Goal: Task Accomplishment & Management: Manage account settings

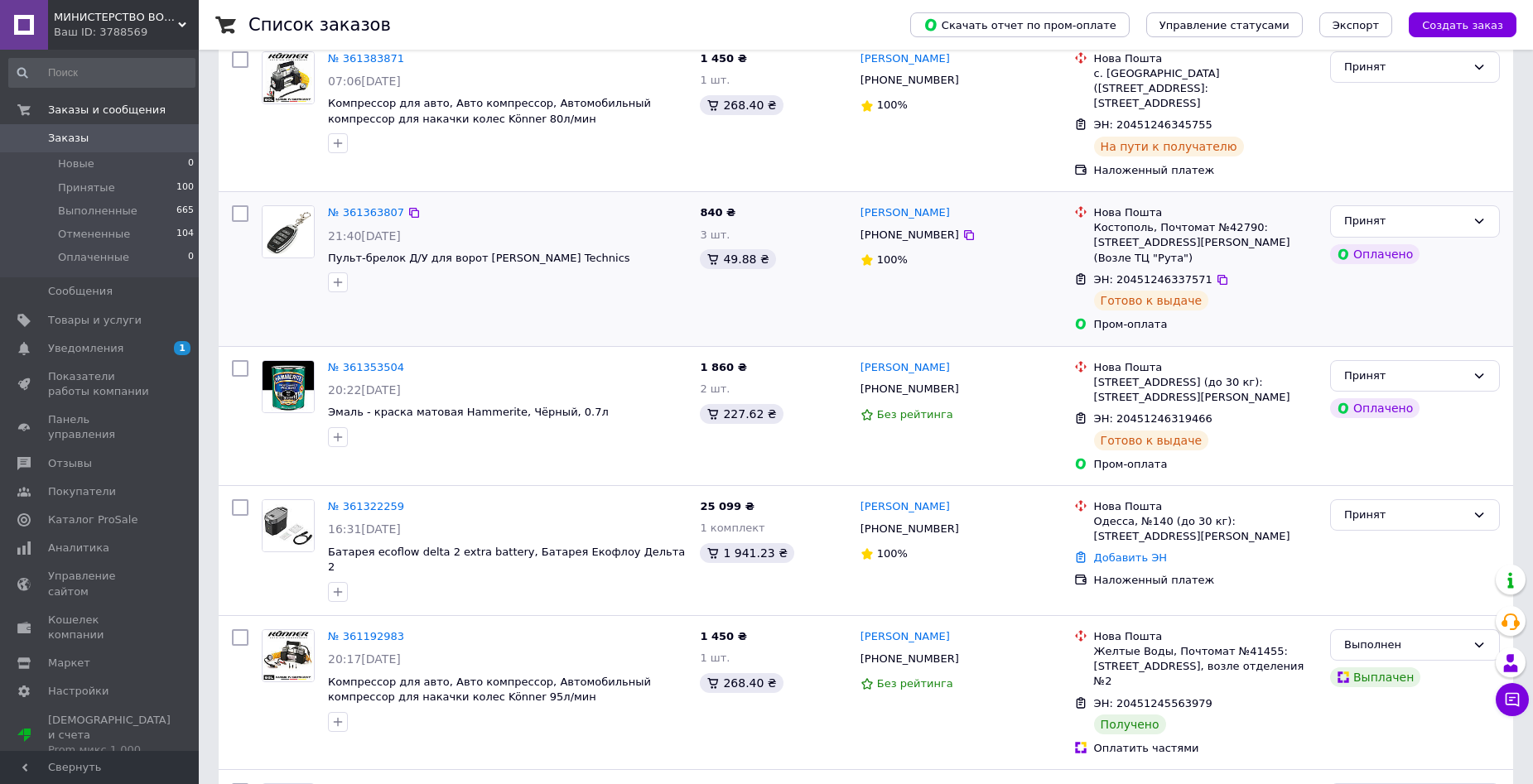
scroll to position [580, 0]
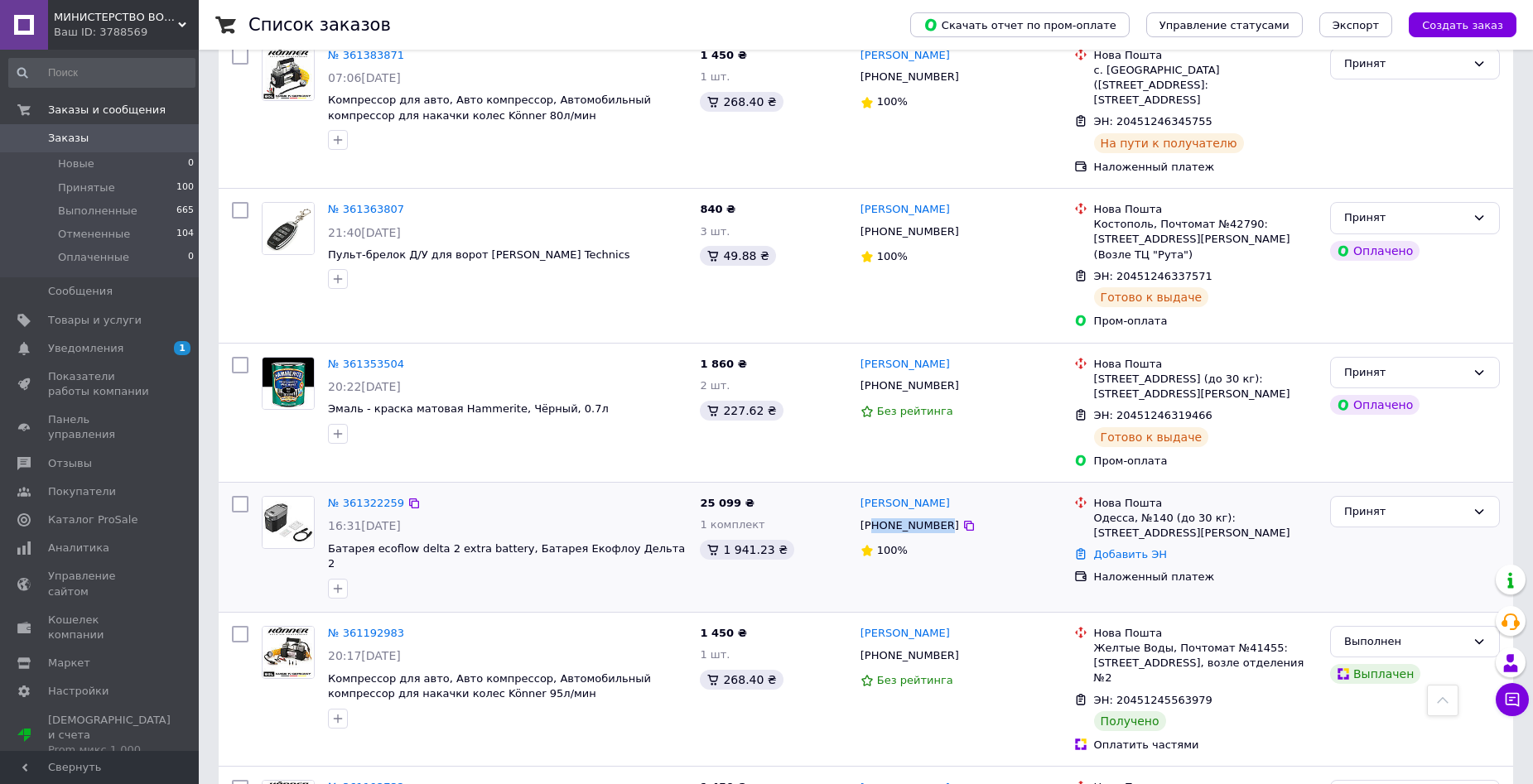
drag, startPoint x: 936, startPoint y: 497, endPoint x: 877, endPoint y: 494, distance: 59.1
click at [877, 515] on div "[PHONE_NUMBER]" at bounding box center [910, 526] width 105 height 22
copy div "80667380171"
click at [1128, 544] on div "Добавить ЭН" at bounding box center [1206, 556] width 229 height 23
click at [1128, 549] on link "Добавить ЭН" at bounding box center [1130, 555] width 73 height 12
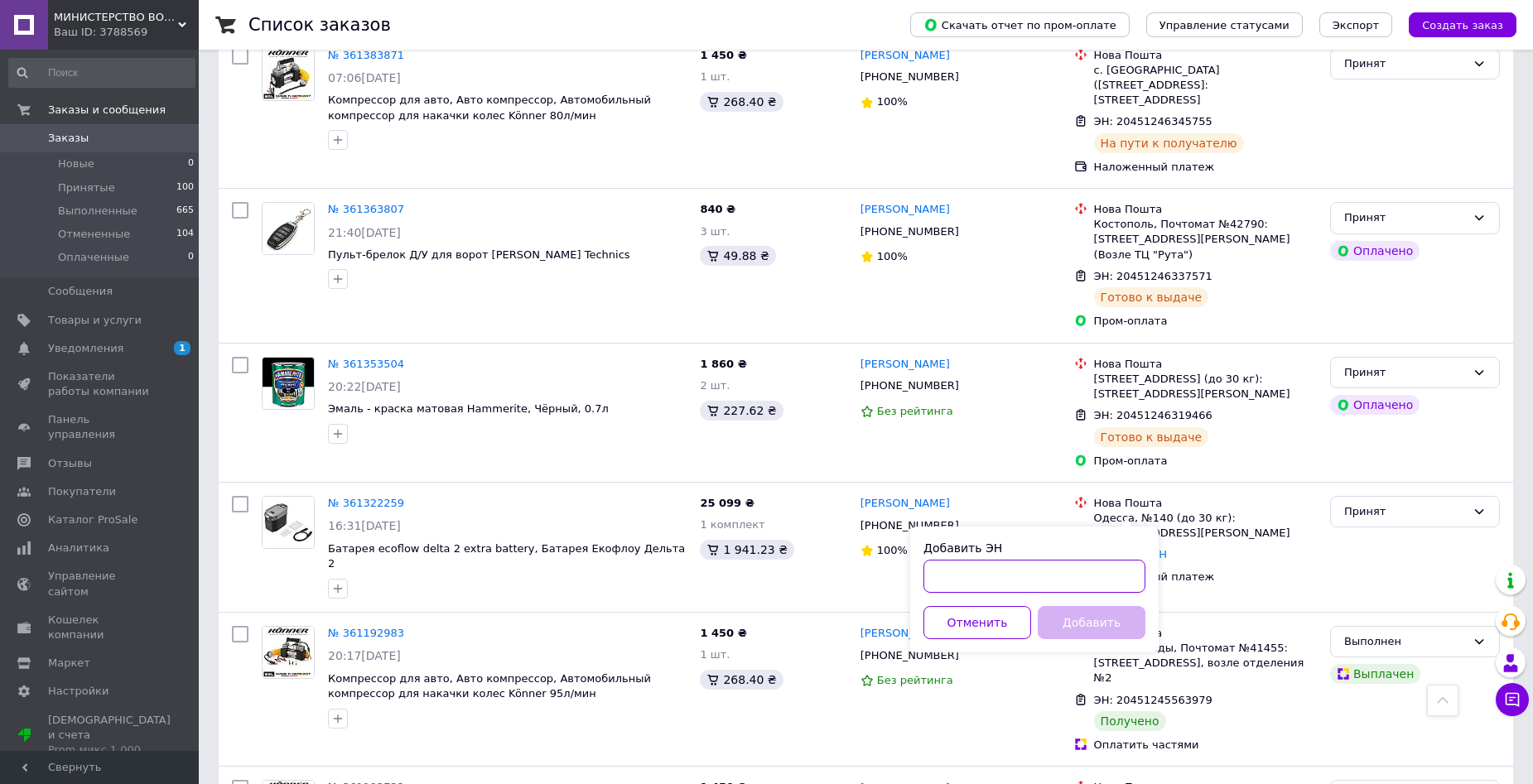
click at [1076, 574] on input "Добавить ЭН" at bounding box center [1035, 577] width 222 height 33
paste input "20451246349365"
type input "20451246349365"
click at [1085, 625] on button "Добавить" at bounding box center [1091, 623] width 108 height 33
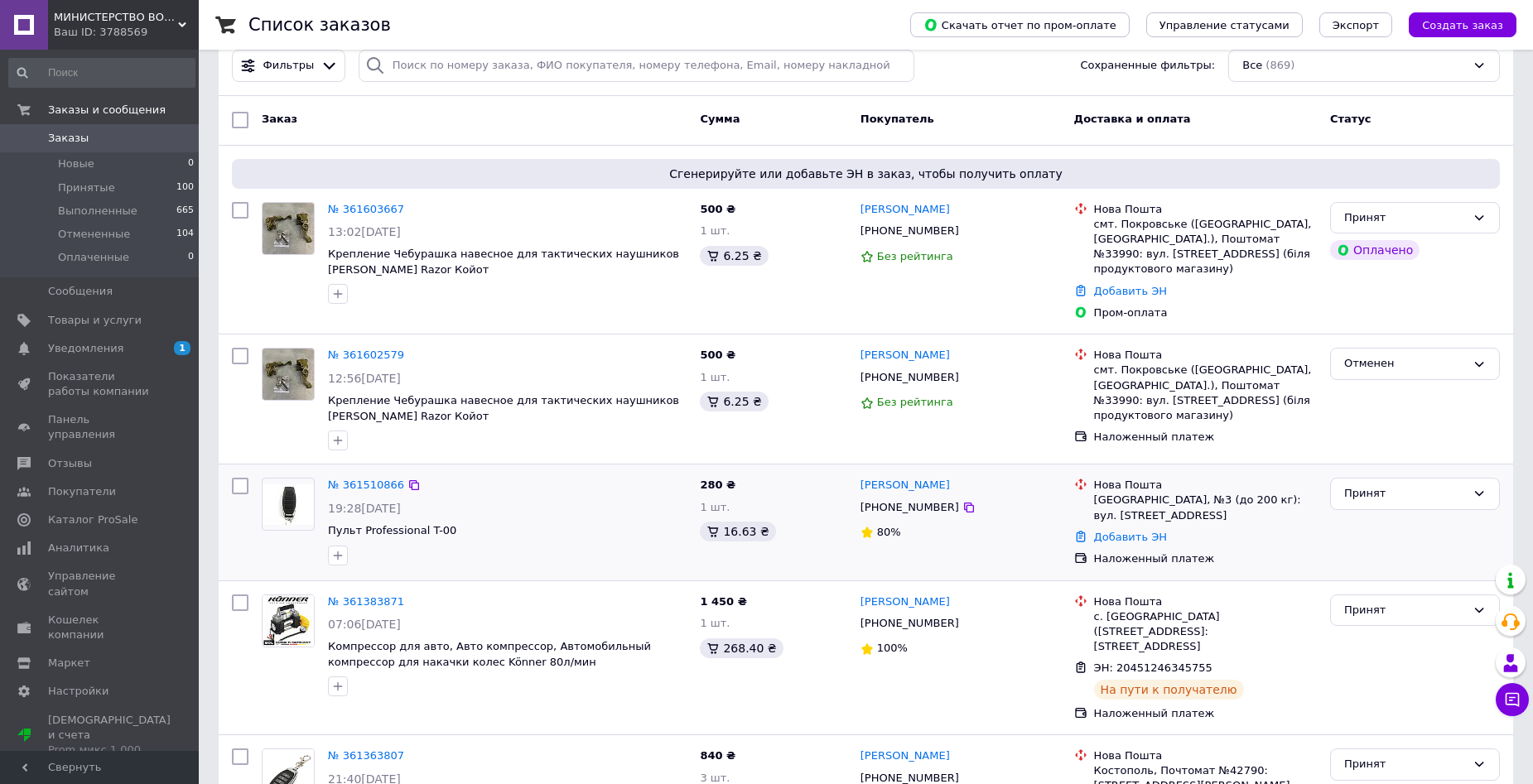
scroll to position [0, 0]
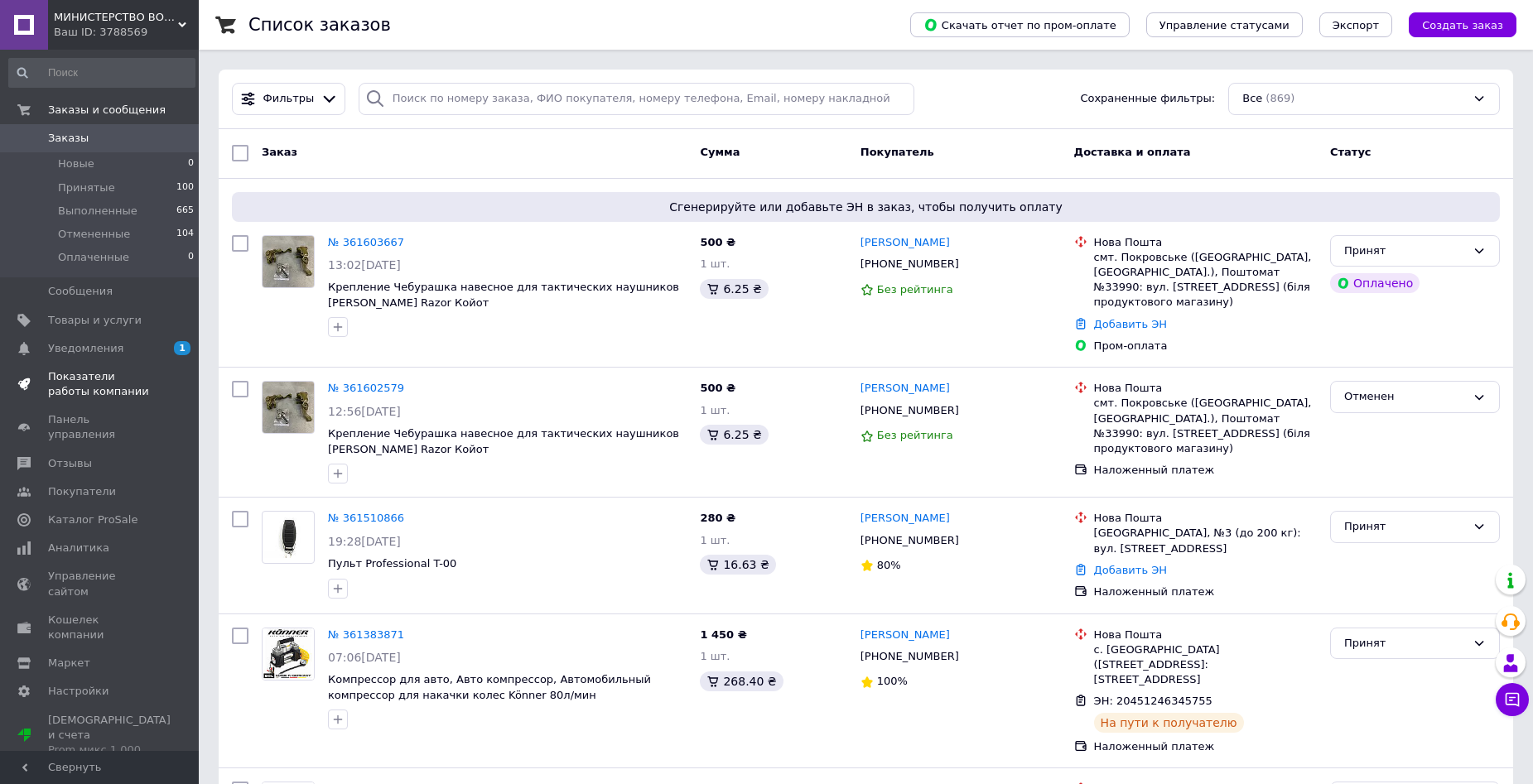
click at [81, 389] on span "Показатели работы компании" at bounding box center [101, 384] width 105 height 30
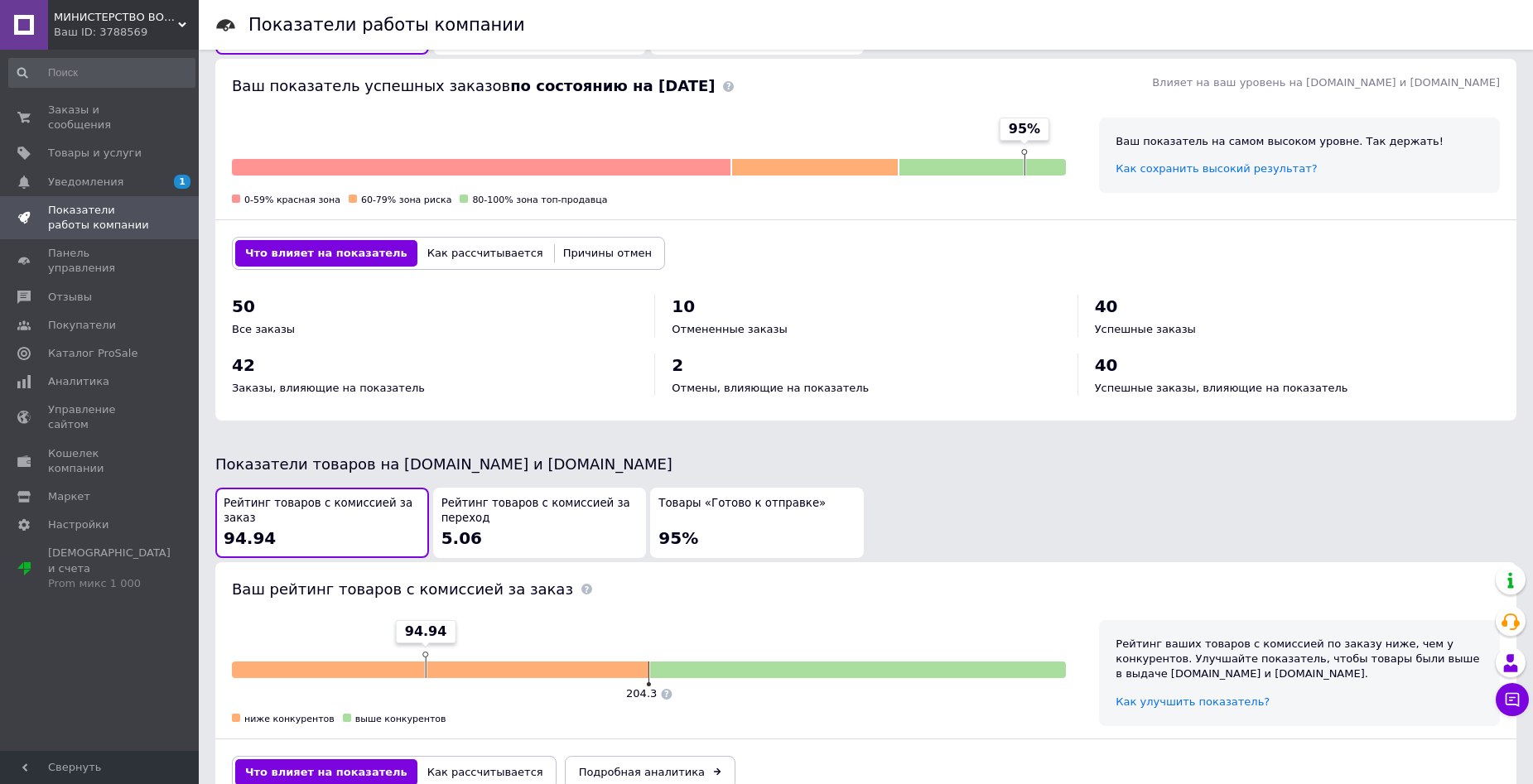
scroll to position [497, 0]
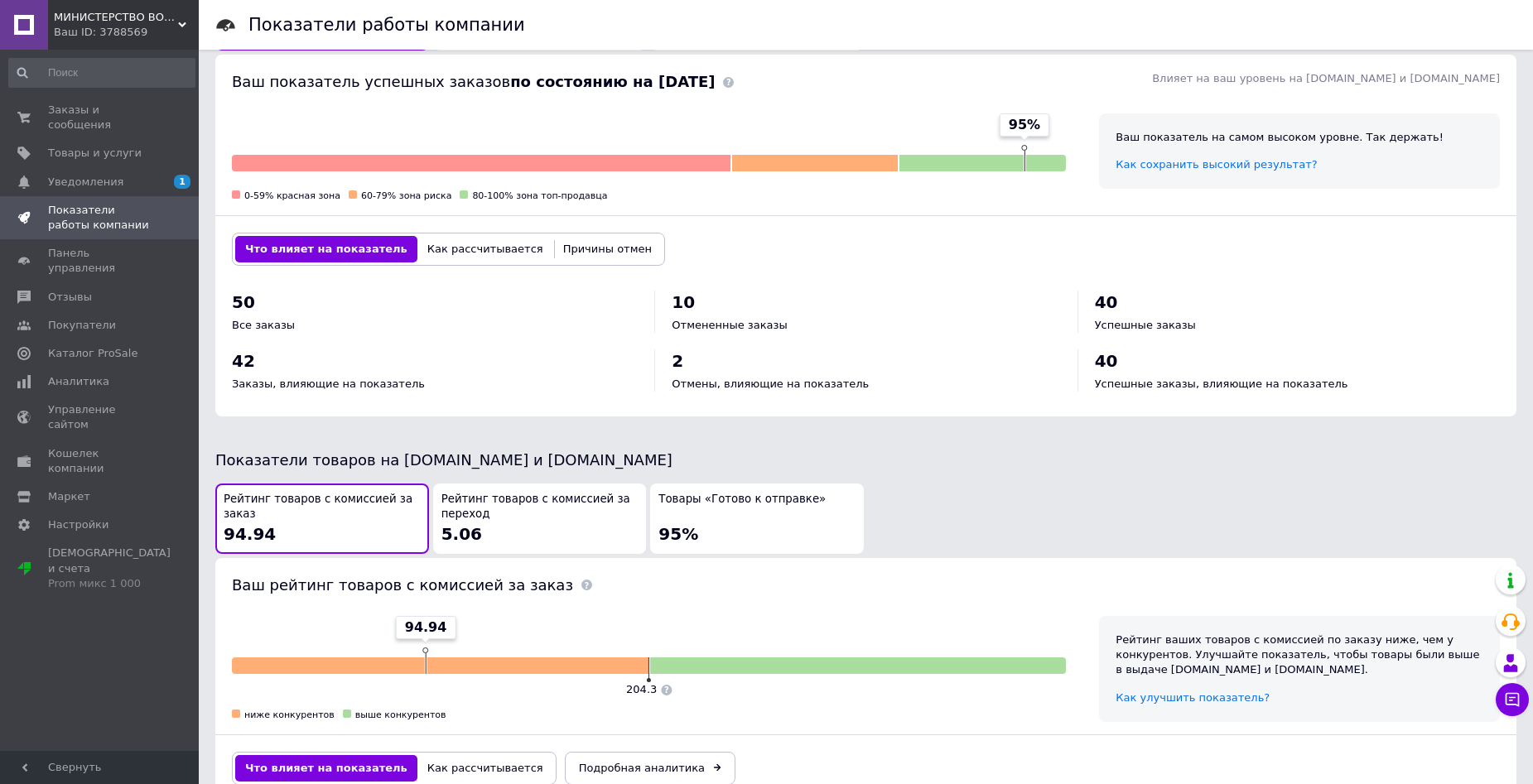
click at [573, 508] on span "Рейтинг товаров с комиссией за переход" at bounding box center [540, 507] width 197 height 31
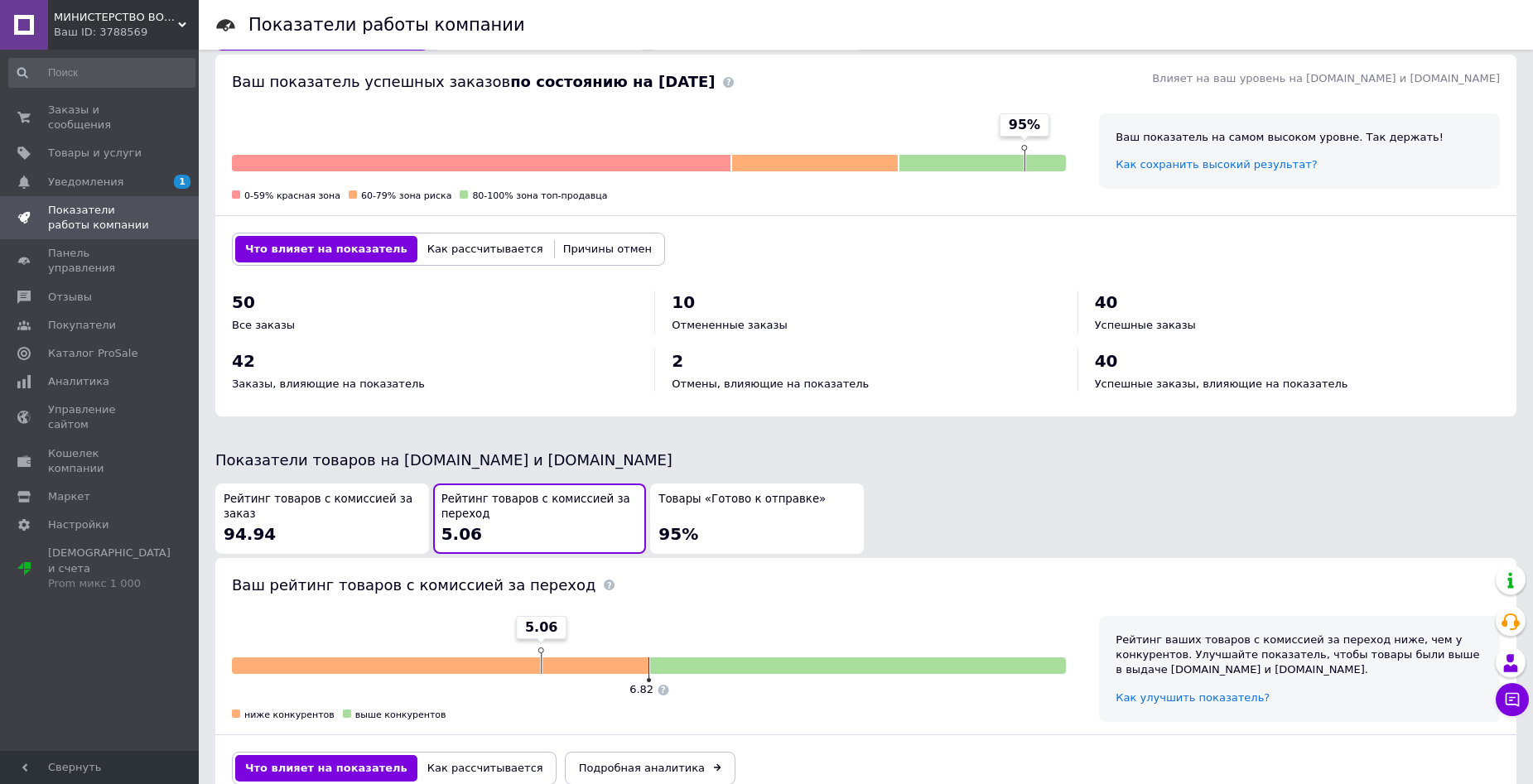
click at [368, 509] on div "Рейтинг товаров с комиссией за заказ 94.94" at bounding box center [322, 519] width 197 height 54
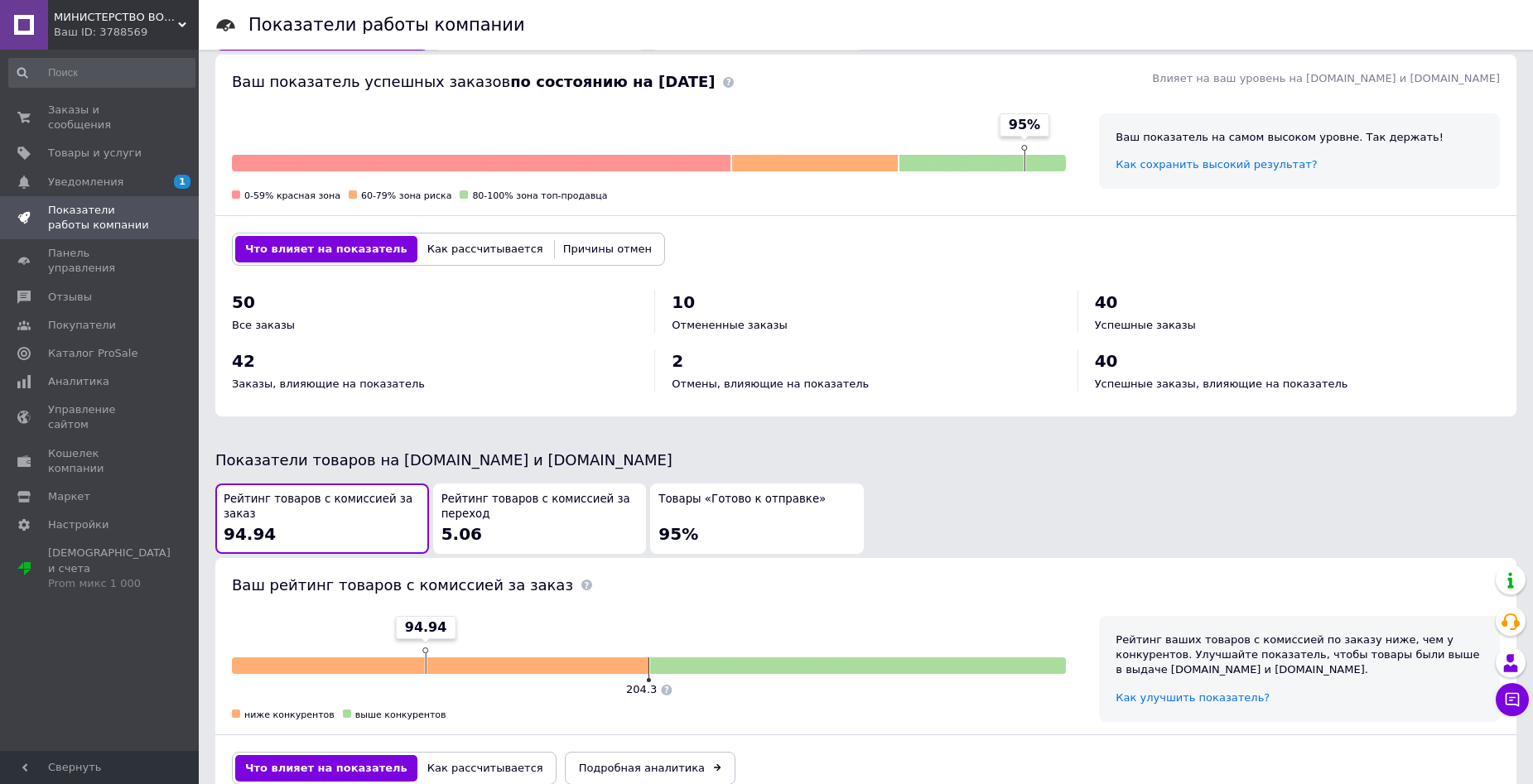
click at [465, 524] on span "5.06" at bounding box center [462, 534] width 40 height 20
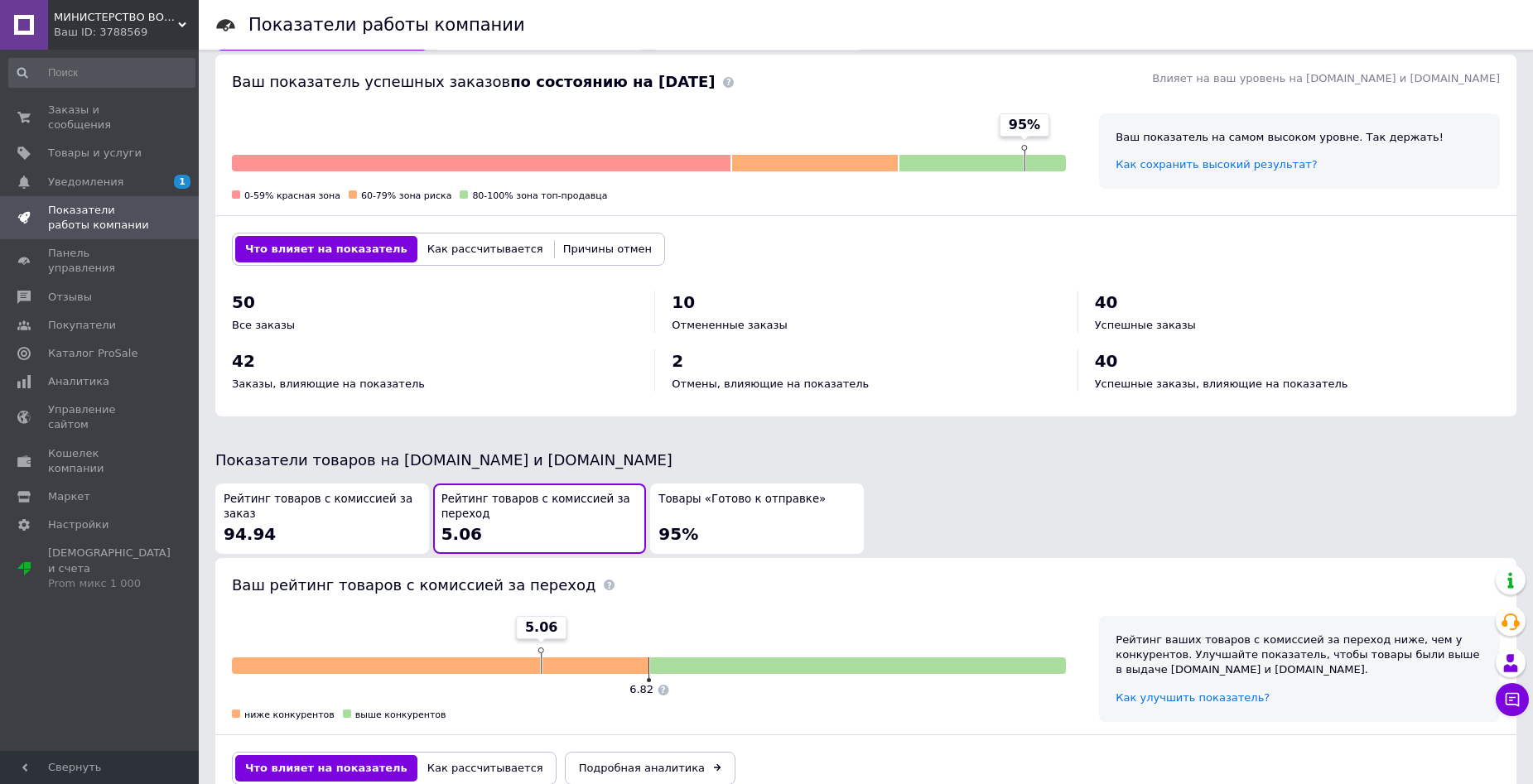
click at [358, 514] on div "Рейтинг товаров с комиссией за заказ 94.94" at bounding box center [322, 519] width 197 height 54
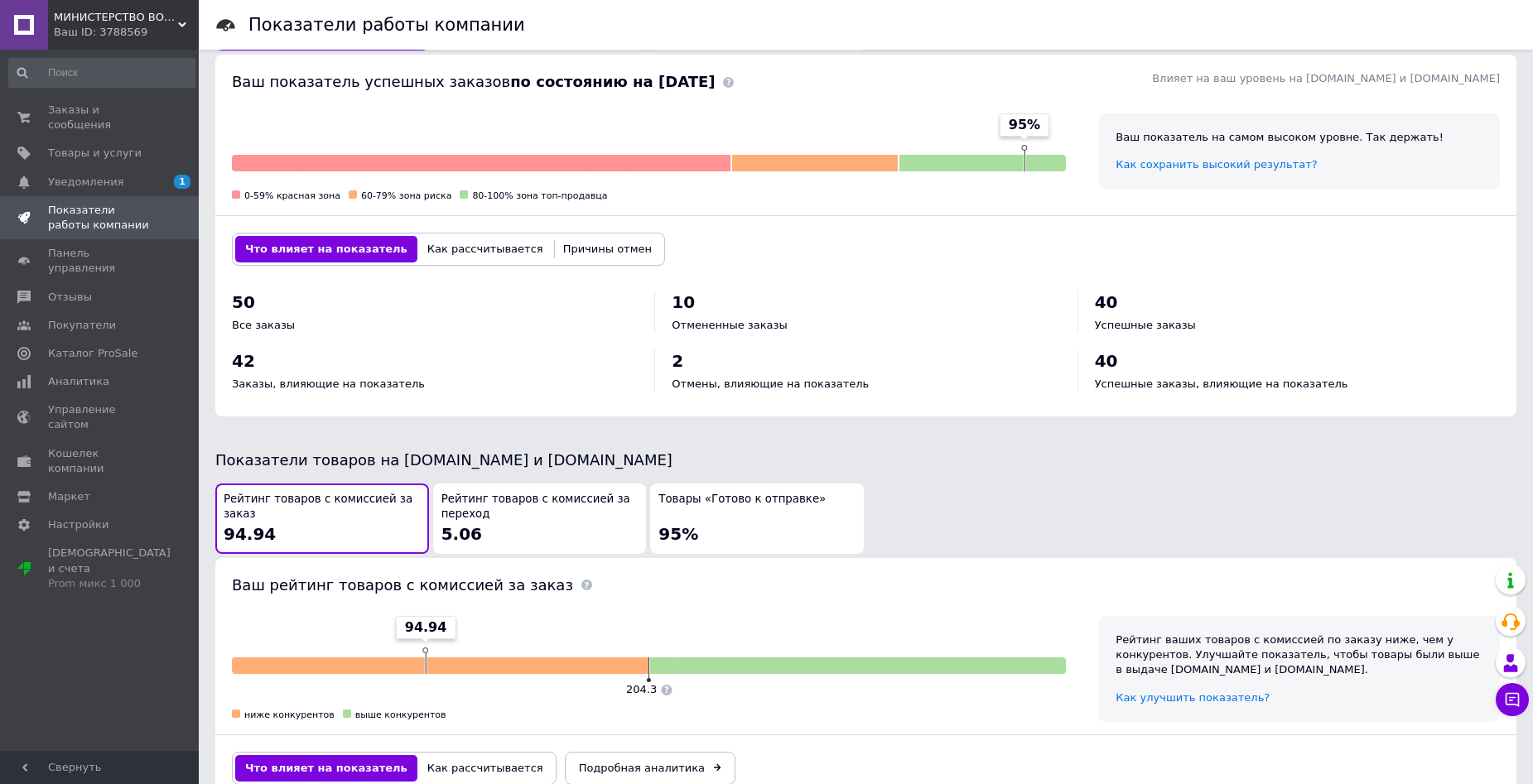
click at [449, 525] on span "5.06" at bounding box center [462, 534] width 40 height 20
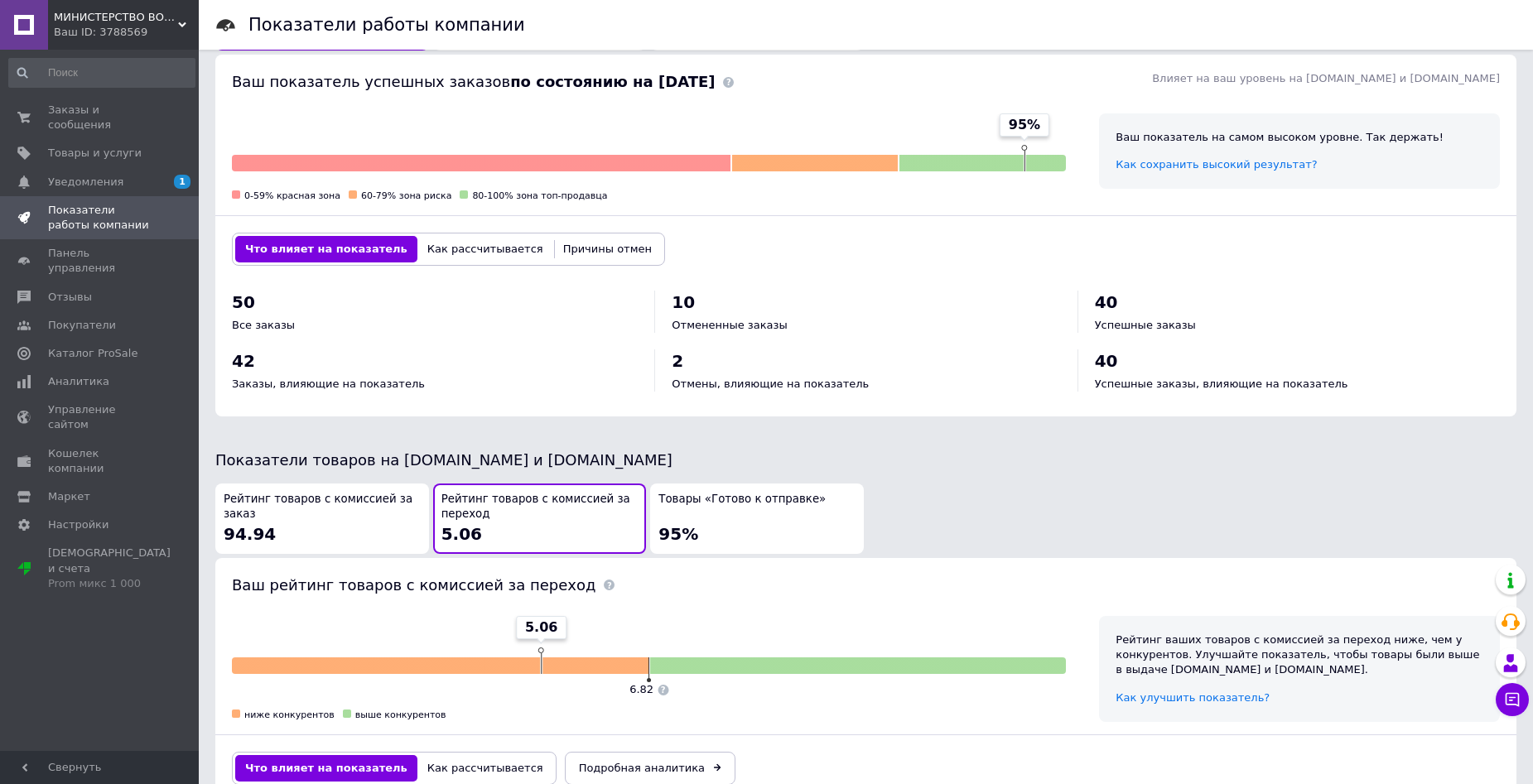
click at [396, 514] on div "Рейтинг товаров с комиссией за заказ 94.94" at bounding box center [322, 519] width 197 height 54
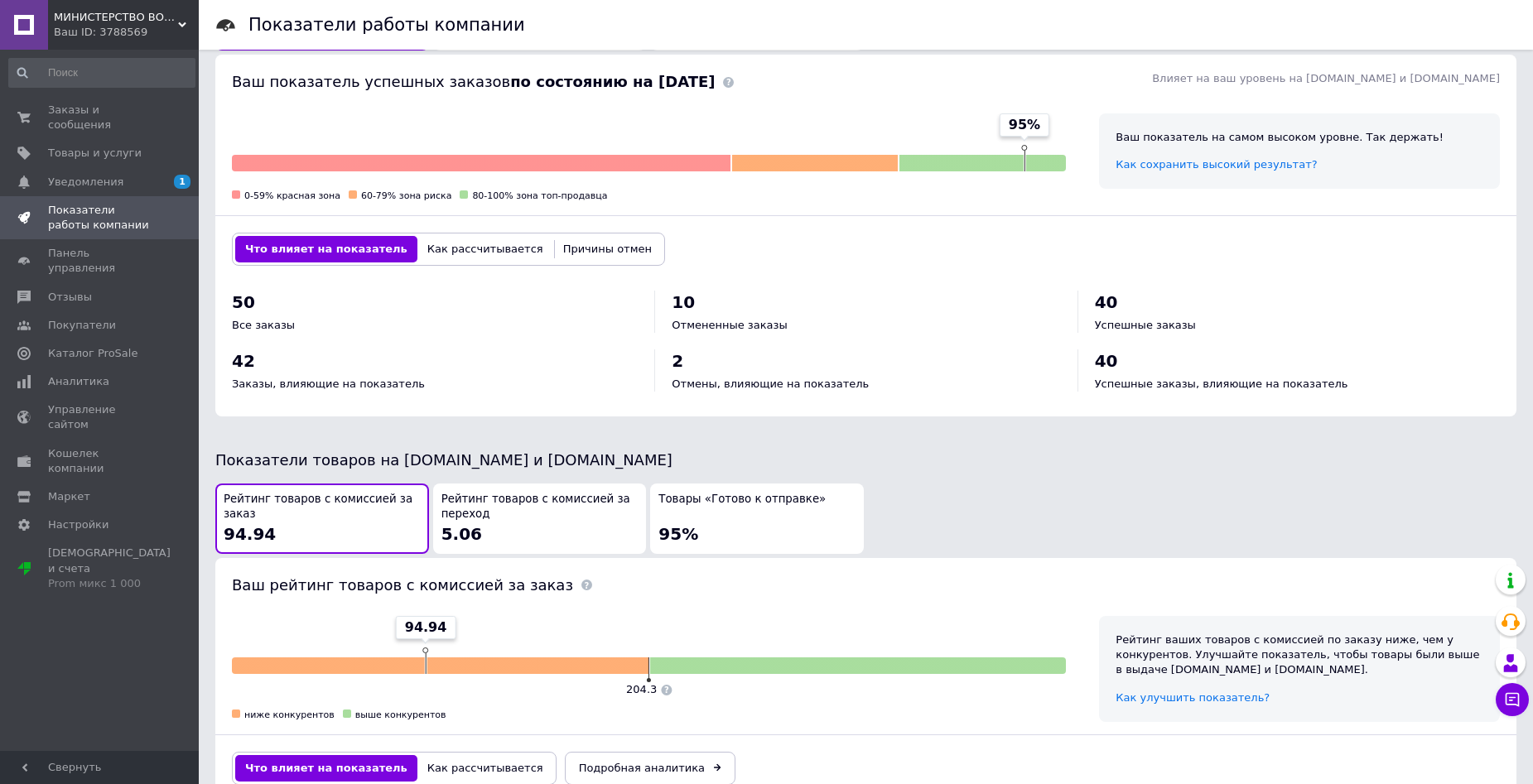
click at [730, 505] on div "Товары «Готово к отправке» 95%" at bounding box center [757, 519] width 197 height 54
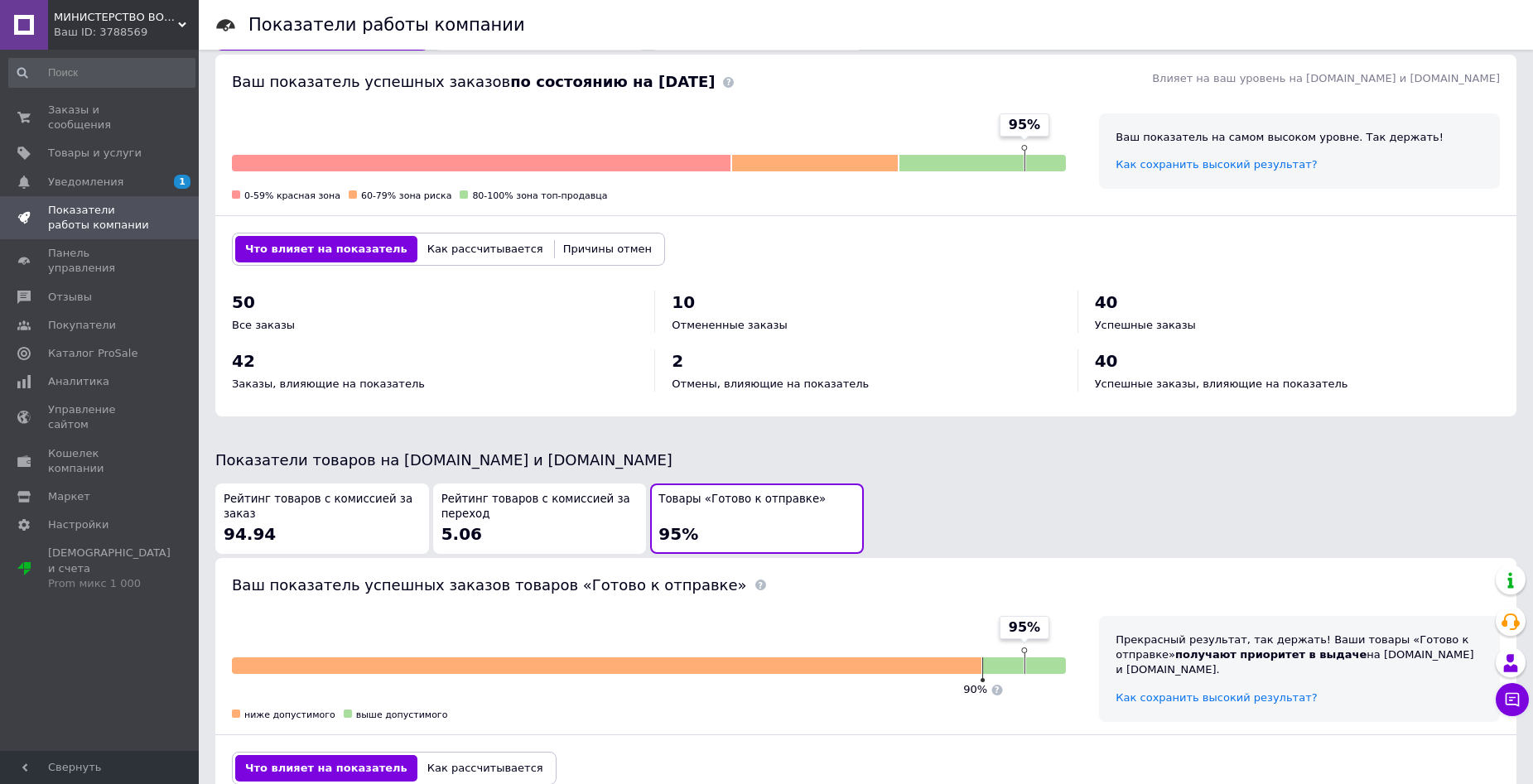
click at [543, 507] on span "Рейтинг товаров с комиссией за переход" at bounding box center [540, 507] width 197 height 31
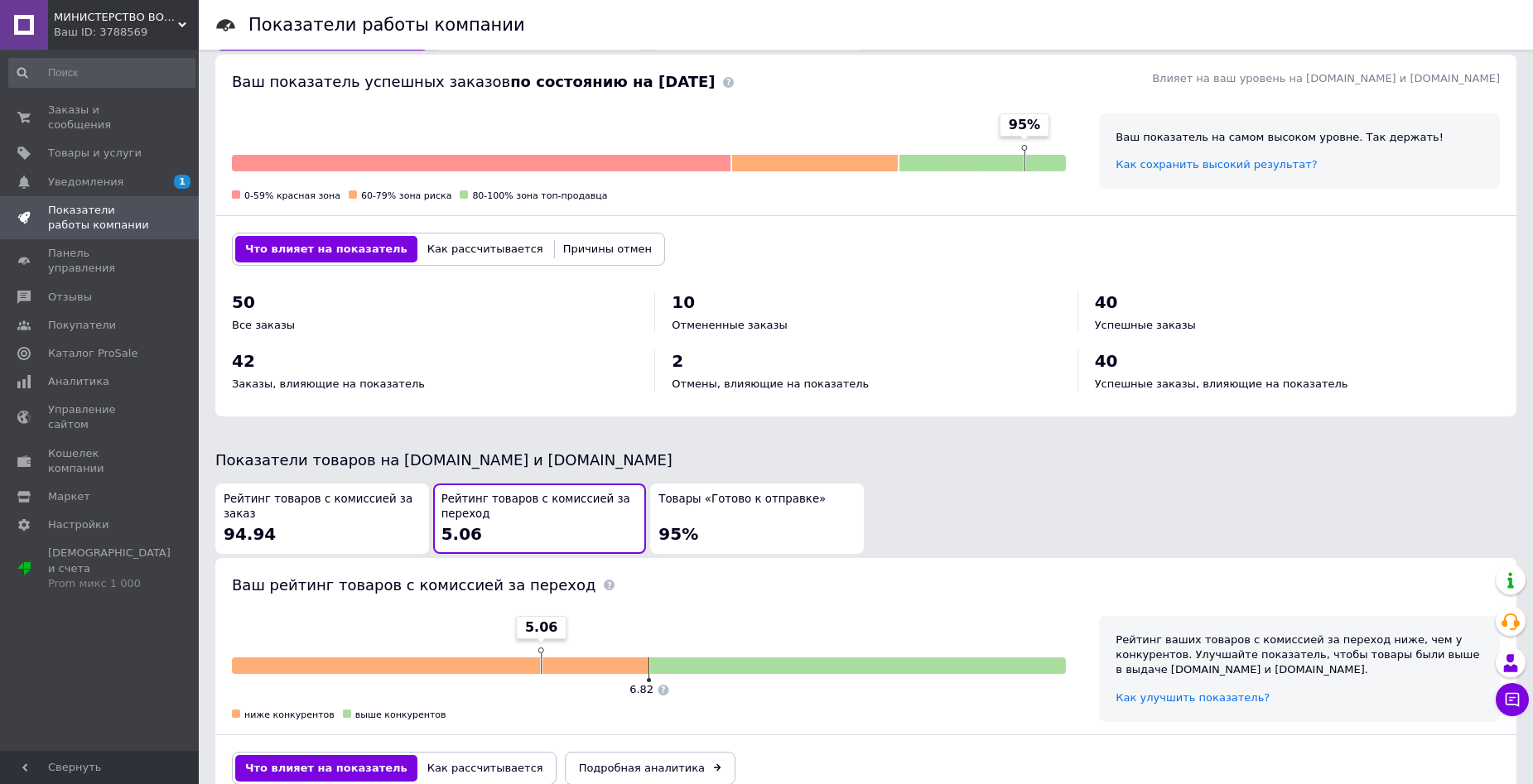
click at [380, 527] on div "Рейтинг товаров с комиссией за заказ 94.94" at bounding box center [322, 519] width 197 height 54
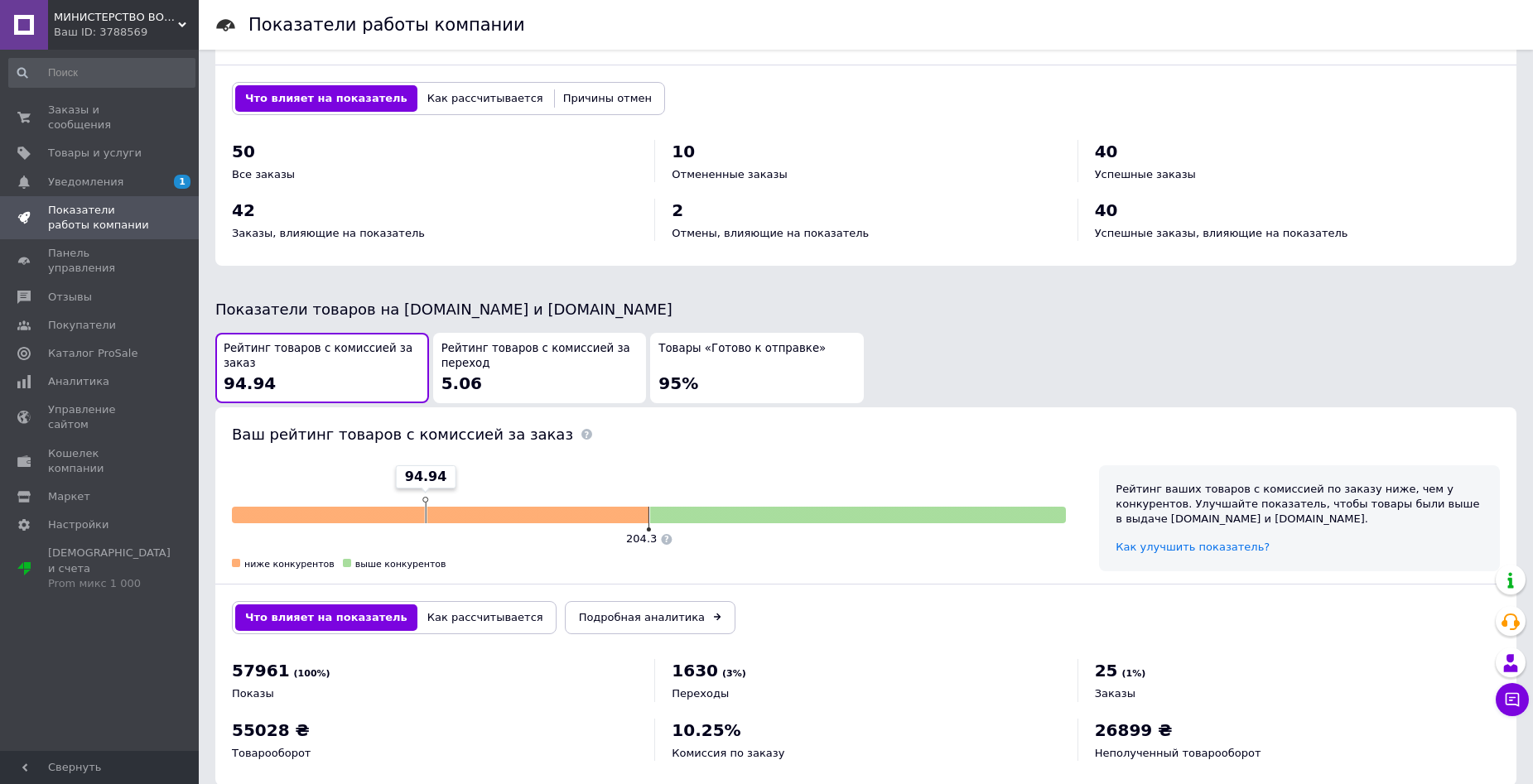
scroll to position [668, 0]
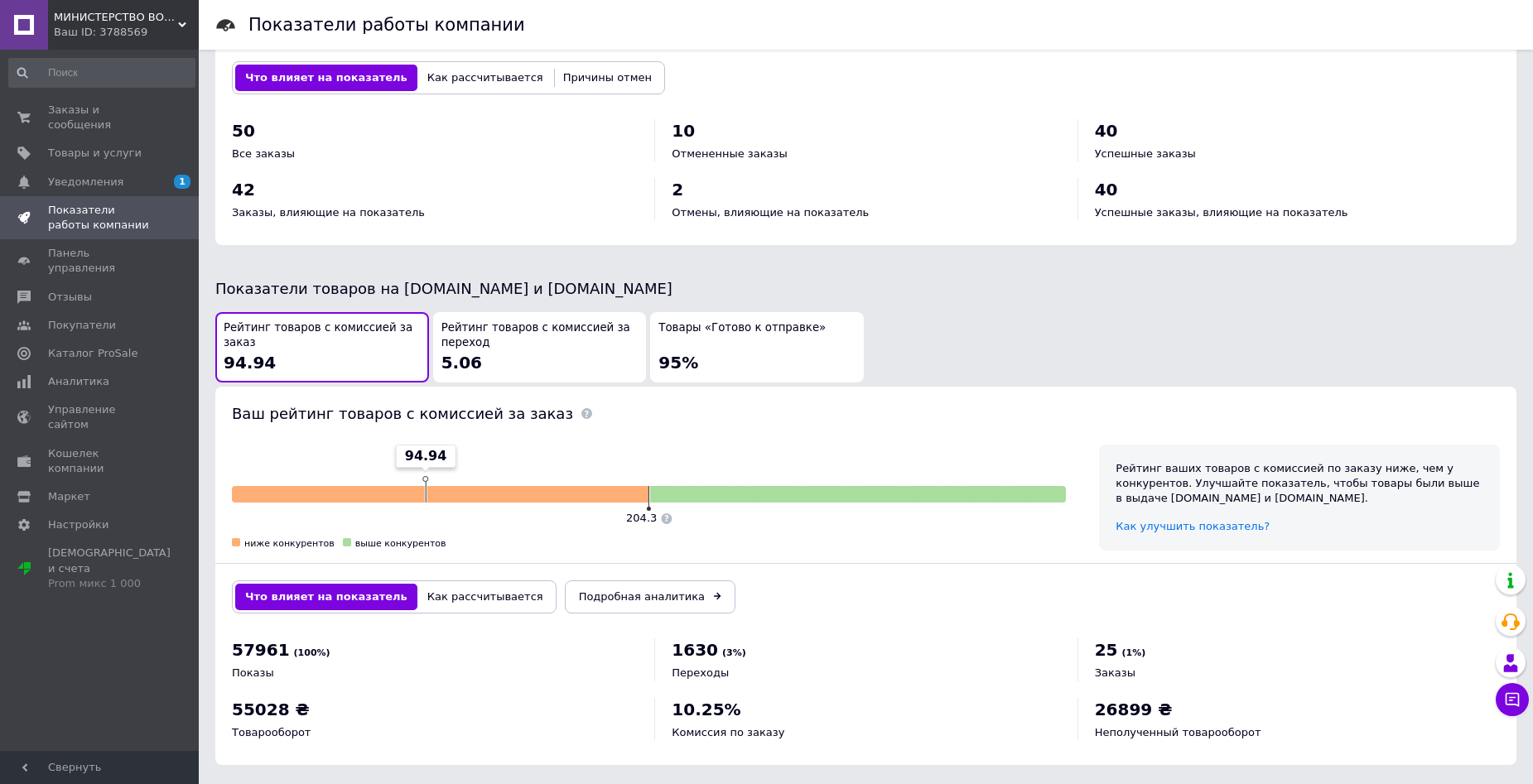
click at [514, 364] on button "Рейтинг товаров с комиссией за переход 5.06" at bounding box center [540, 347] width 214 height 70
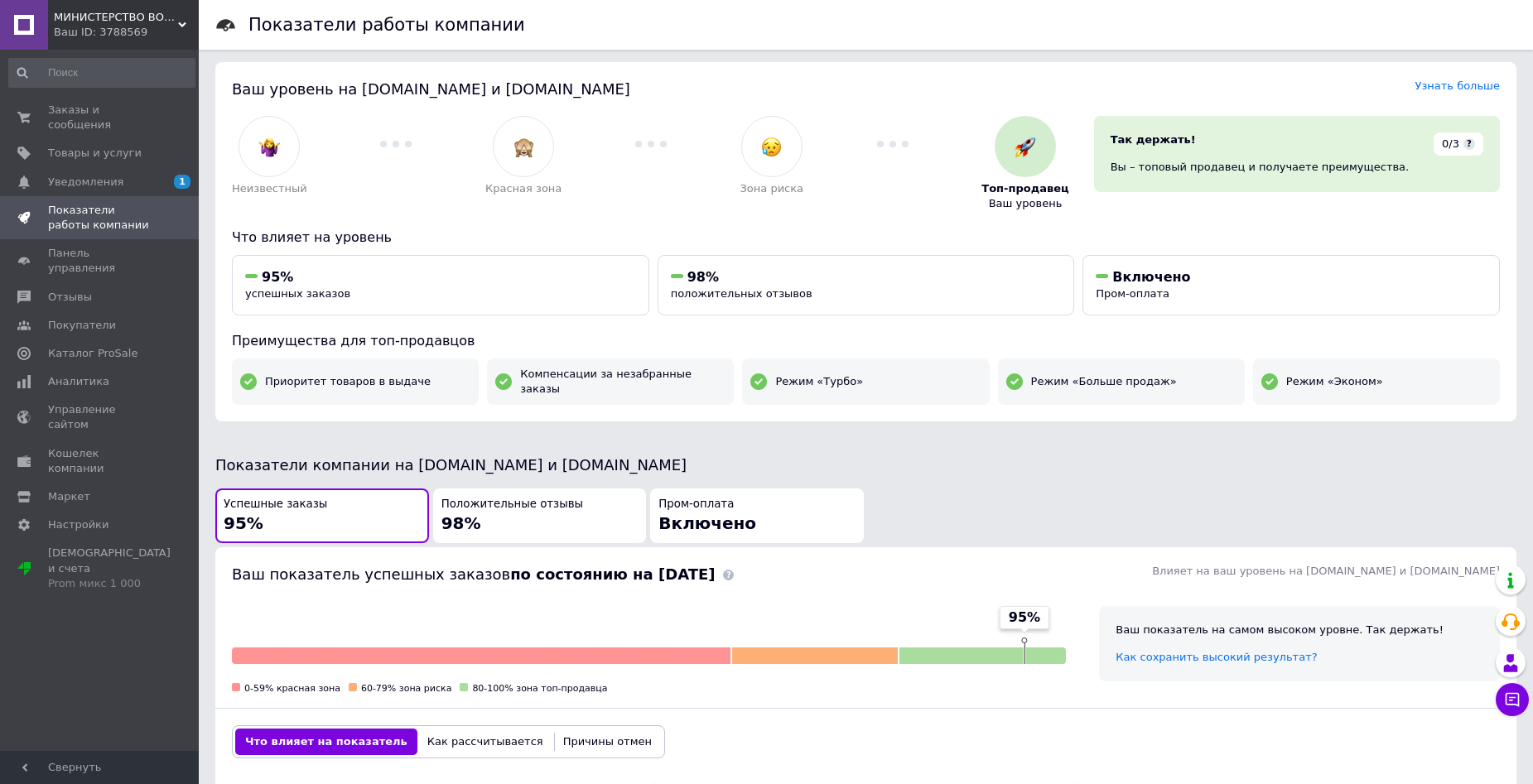
scroll to position [0, 0]
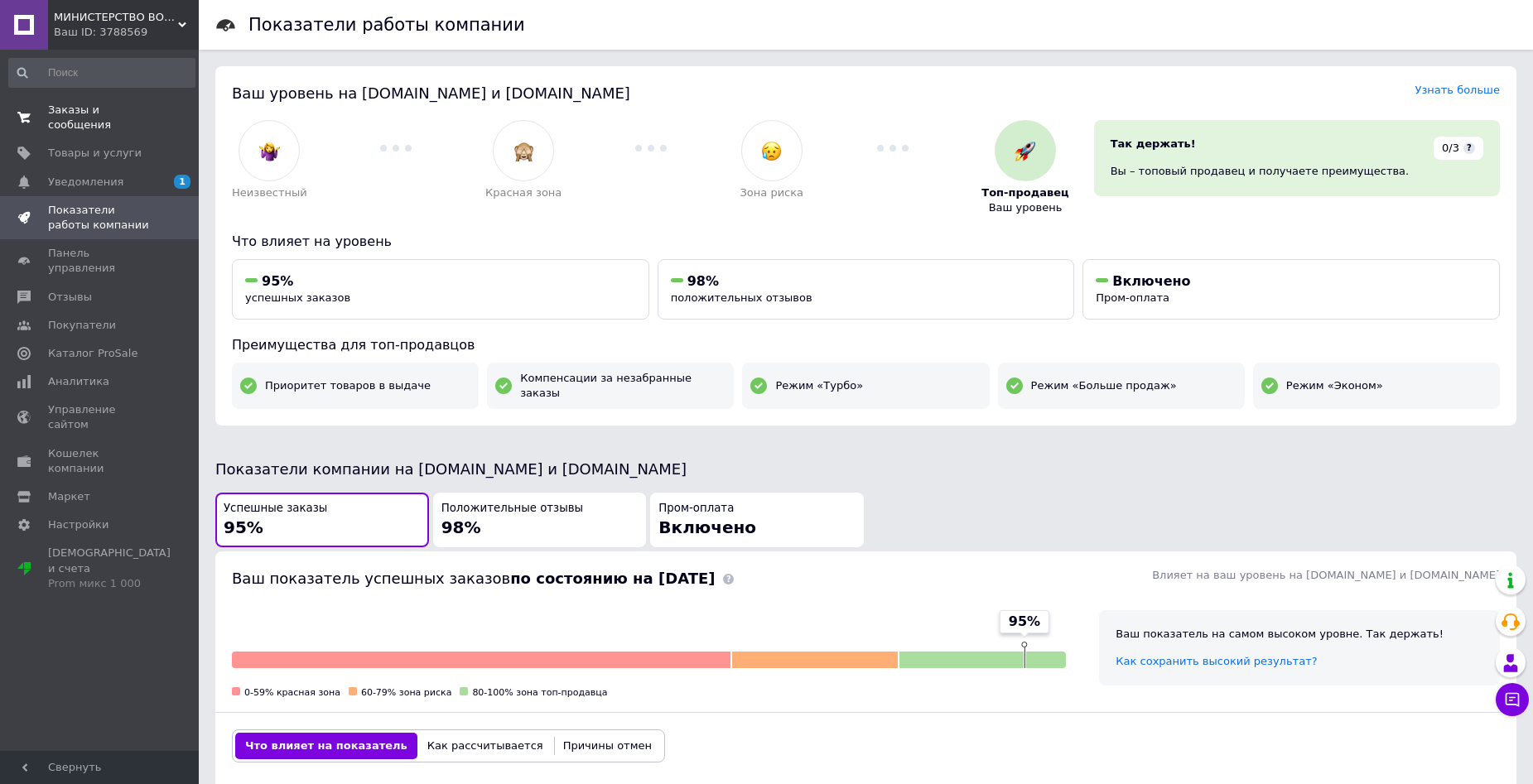
click at [110, 122] on link "Заказы и сообщения 0 0" at bounding box center [102, 117] width 204 height 43
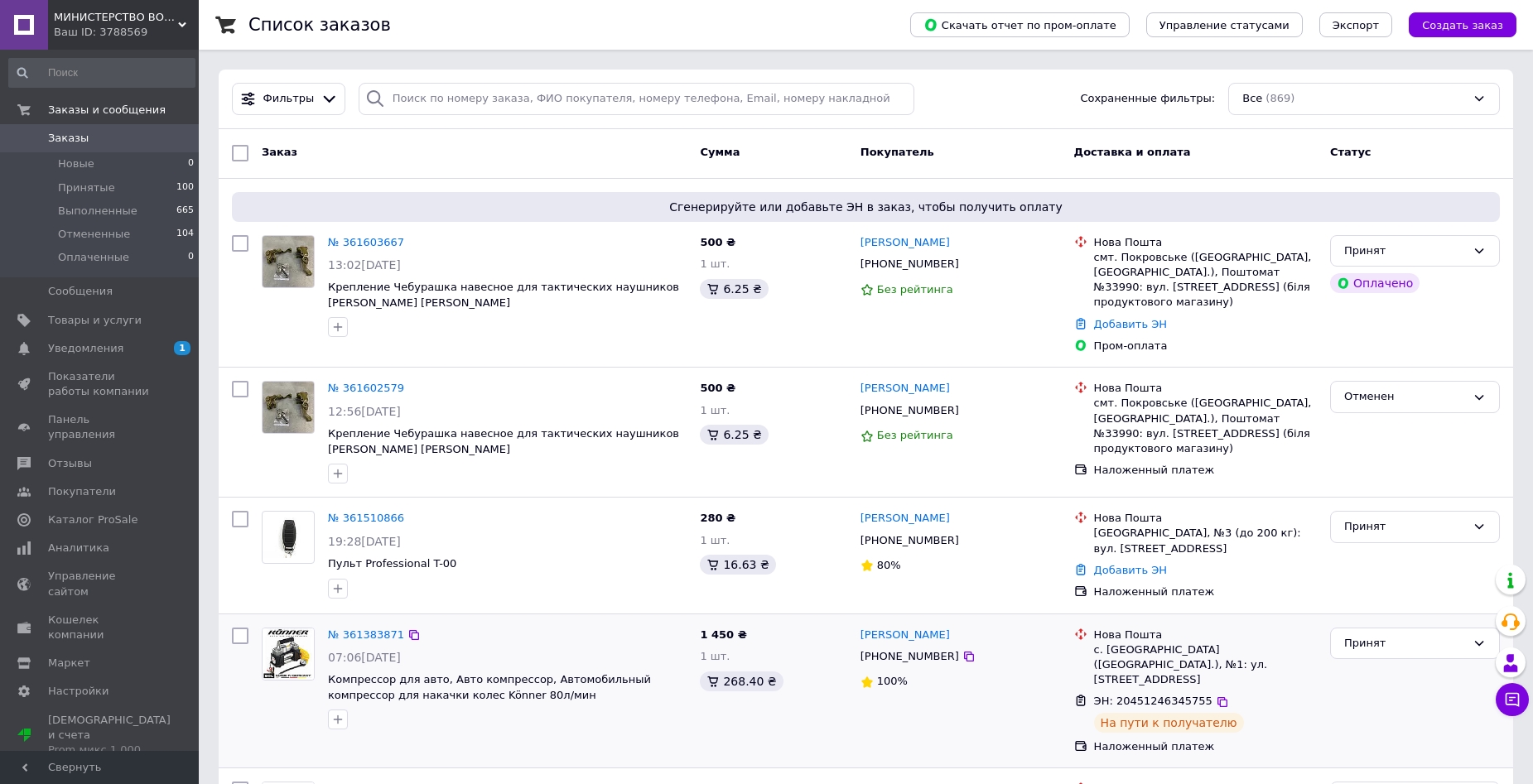
click at [629, 752] on div "№ 361383871 07:06, 11.09.2025 Компрессор для авто, Авто компрессор, Автомобильн…" at bounding box center [866, 691] width 1295 height 154
